Goal: Understand process/instructions: Learn how to perform a task or action

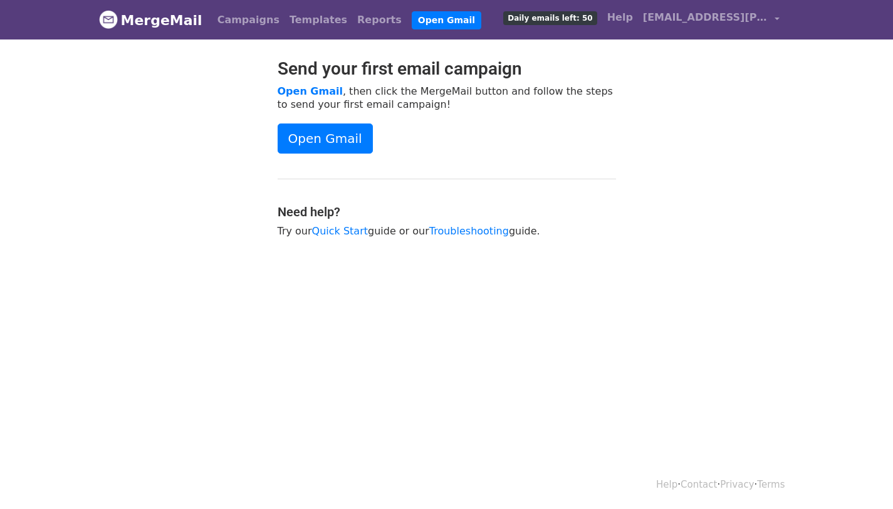
click at [350, 119] on div "Send your first email campaign Open Gmail , then click the MergeMail button and…" at bounding box center [446, 154] width 357 height 192
click at [348, 128] on link "Open Gmail" at bounding box center [325, 138] width 95 height 30
click at [320, 145] on link "Open Gmail" at bounding box center [325, 138] width 95 height 30
